Goal: Task Accomplishment & Management: Use online tool/utility

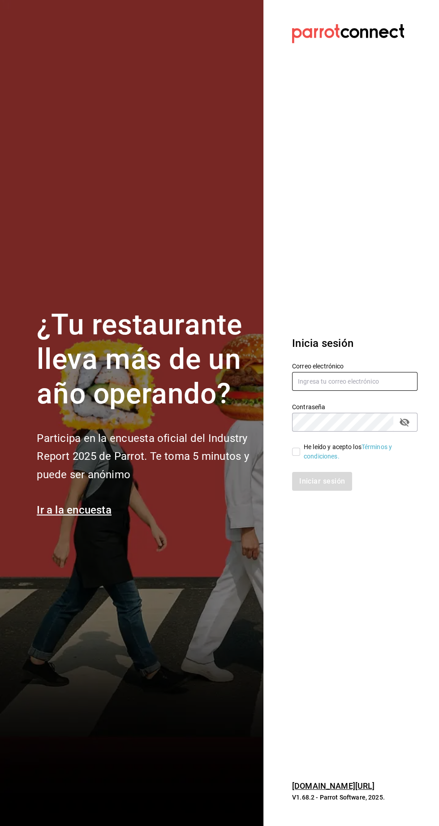
click at [383, 391] on input "text" at bounding box center [355, 381] width 126 height 19
type input "[PERSON_NAME][EMAIL_ADDRESS][PERSON_NAME][DOMAIN_NAME]"
click at [296, 456] on input "He leído y acepto los Términos y condiciones." at bounding box center [296, 452] width 8 height 8
checkbox input "true"
click at [342, 491] on button "Iniciar sesión" at bounding box center [322, 481] width 61 height 19
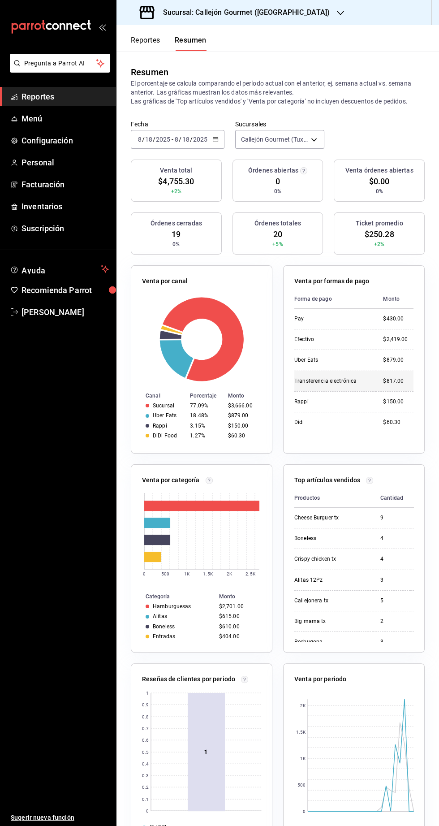
click at [377, 388] on td "$817.00" at bounding box center [395, 381] width 38 height 21
